Goal: Communication & Community: Connect with others

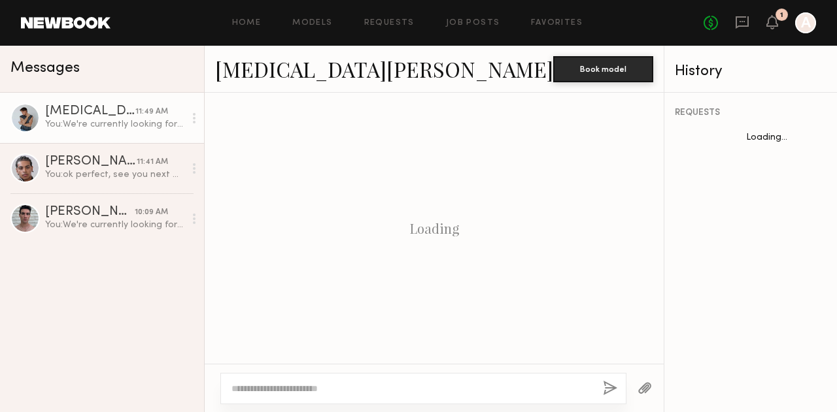
scroll to position [547, 0]
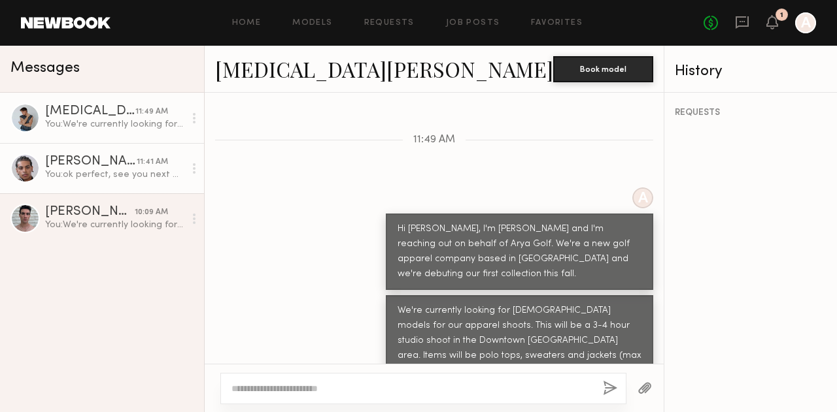
click at [98, 174] on div "You: ok perfect, see you next week" at bounding box center [114, 175] width 139 height 12
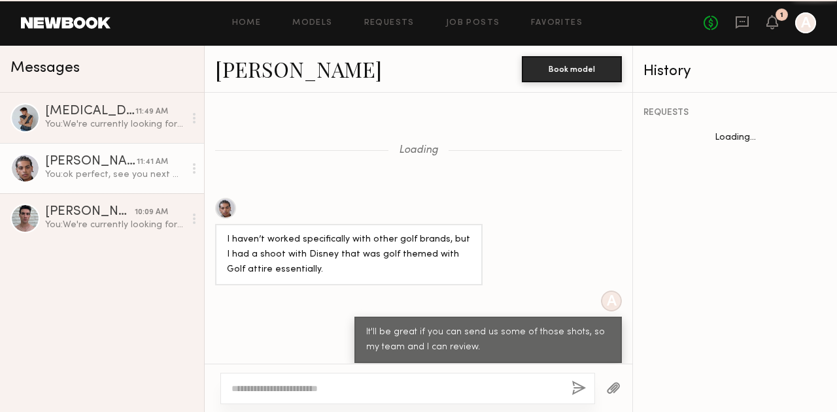
scroll to position [613, 0]
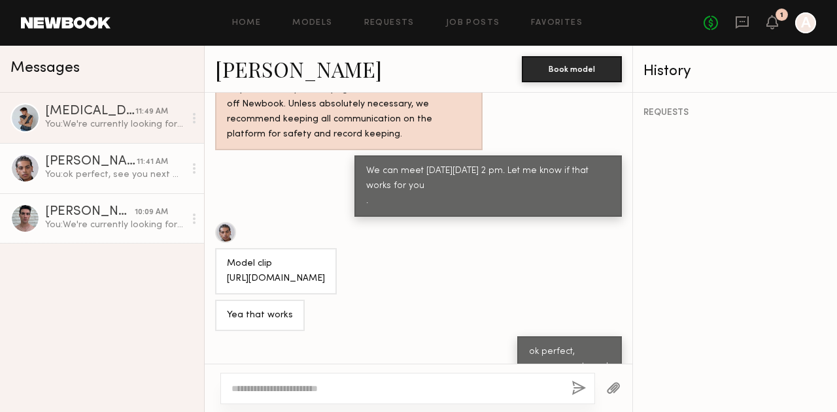
click at [97, 202] on link "Brad B. 10:09 AM You: We're currently looking for male models for our apparel s…" at bounding box center [102, 218] width 204 height 50
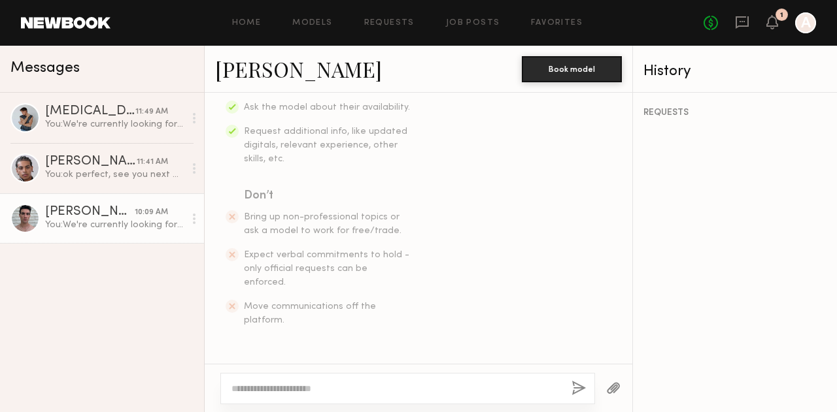
scroll to position [265, 0]
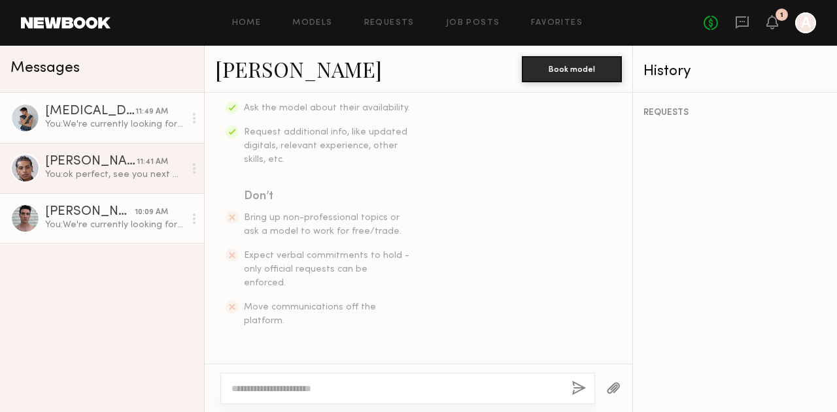
click at [101, 133] on link "Nikita M. 11:49 AM You: We're currently looking for male models for our apparel…" at bounding box center [102, 118] width 204 height 50
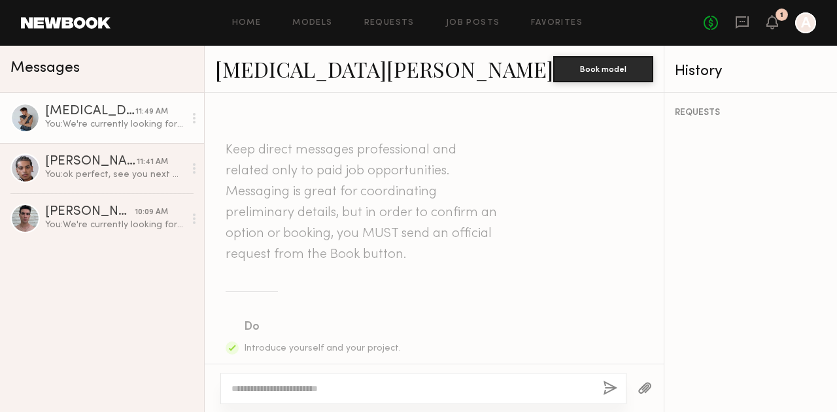
scroll to position [547, 0]
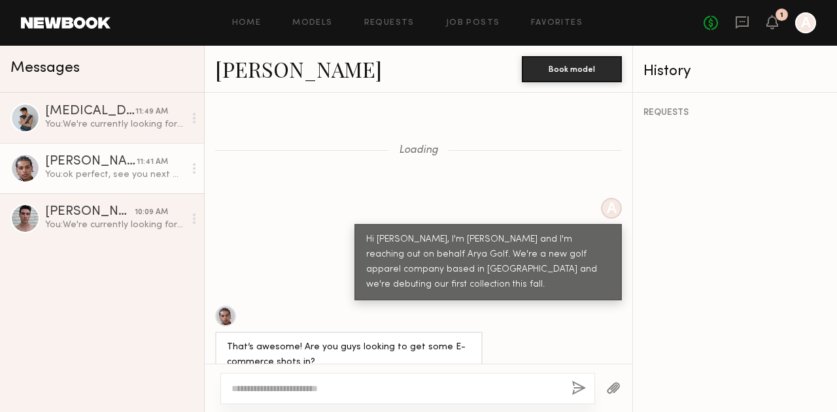
scroll to position [1114, 0]
